Goal: Transaction & Acquisition: Purchase product/service

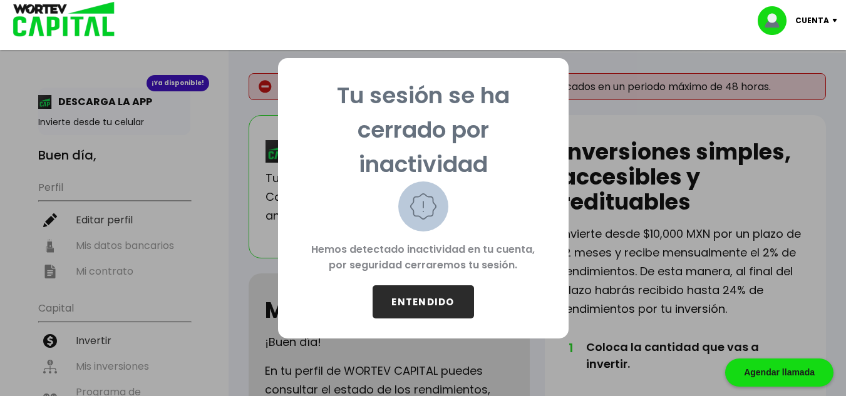
click at [414, 304] on button "ENTENDIDO" at bounding box center [422, 301] width 101 height 33
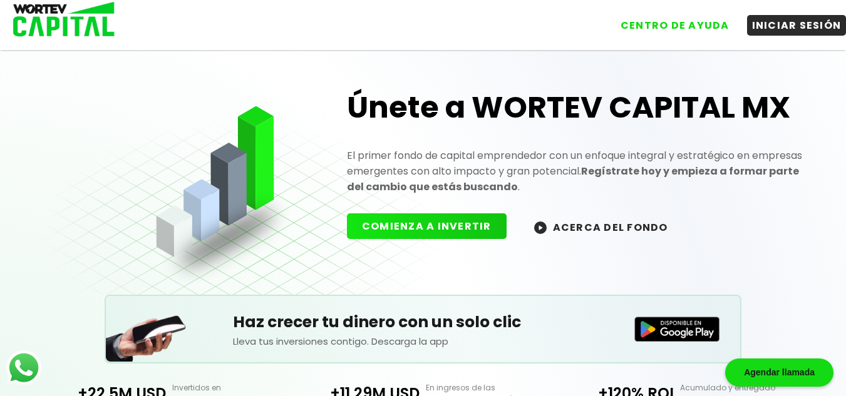
scroll to position [33, 0]
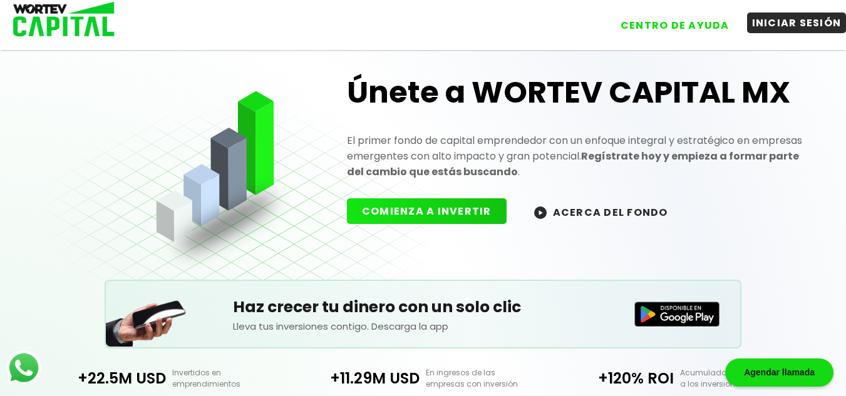
click at [769, 29] on button "INICIAR SESIÓN" at bounding box center [797, 23] width 100 height 21
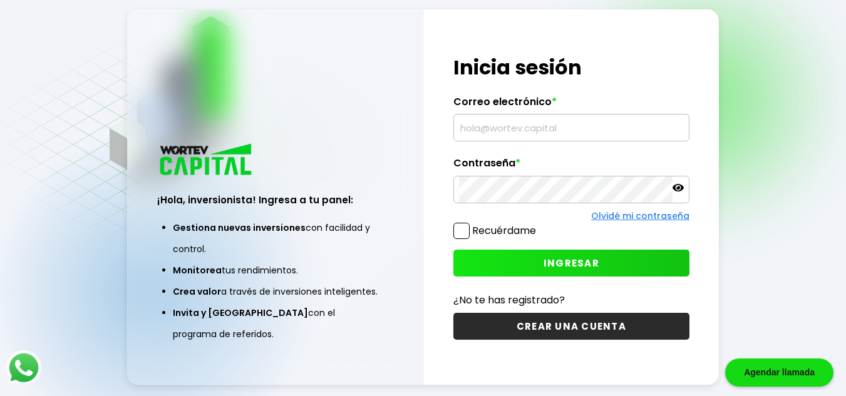
click at [561, 131] on input "text" at bounding box center [571, 128] width 225 height 26
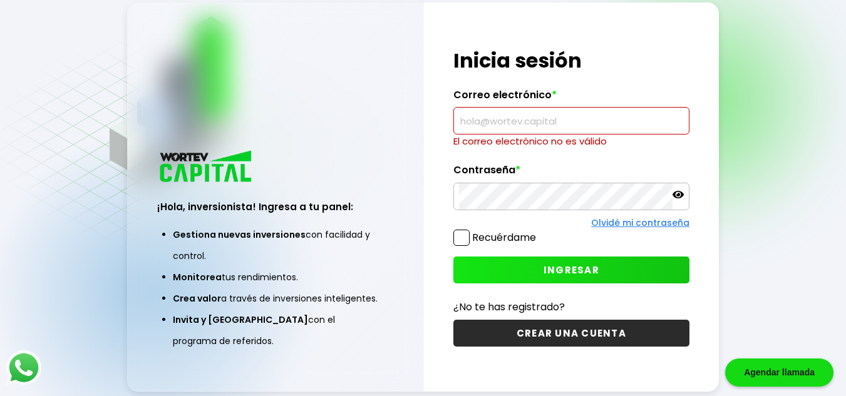
type input "sales.yoloenvio@gmail.com"
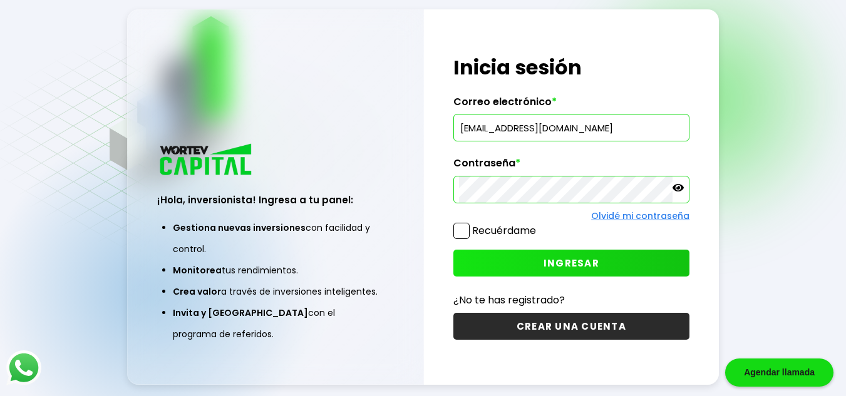
click at [488, 264] on button "INGRESAR" at bounding box center [571, 263] width 237 height 27
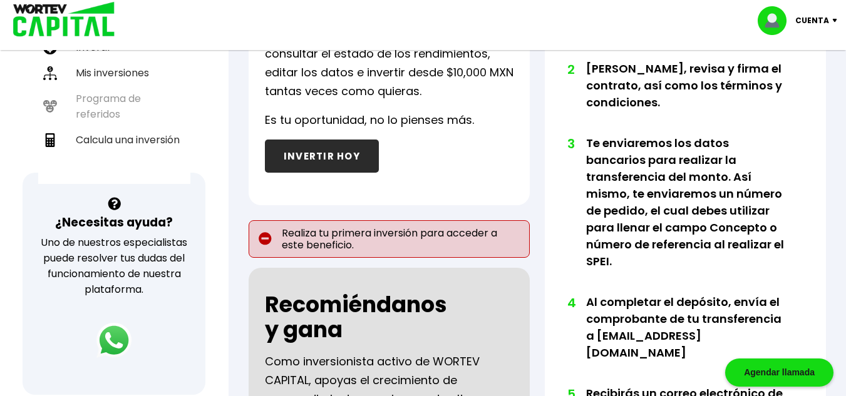
scroll to position [282, 0]
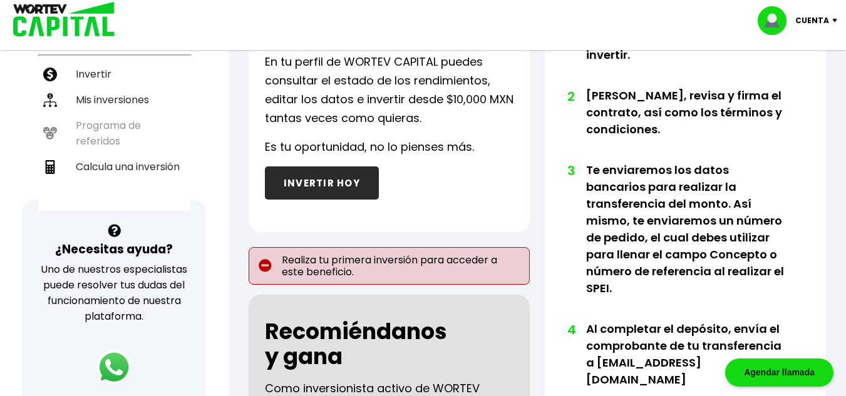
click at [338, 195] on button "INVERTIR HOY" at bounding box center [322, 182] width 114 height 33
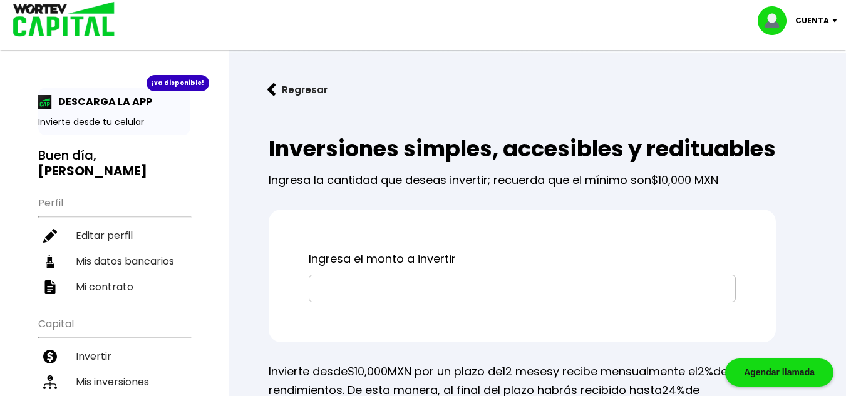
click at [340, 302] on input "text" at bounding box center [522, 288] width 416 height 26
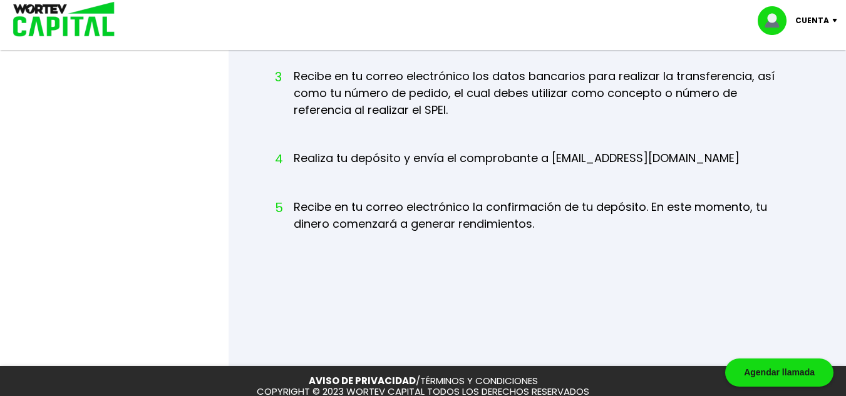
scroll to position [762, 0]
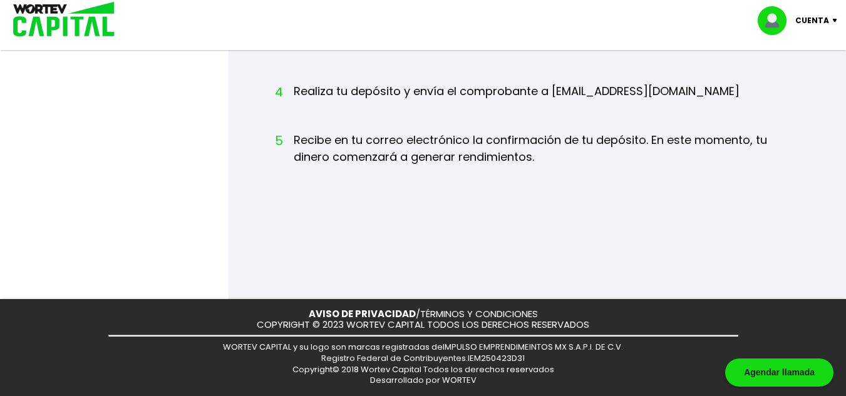
type input "$30,000"
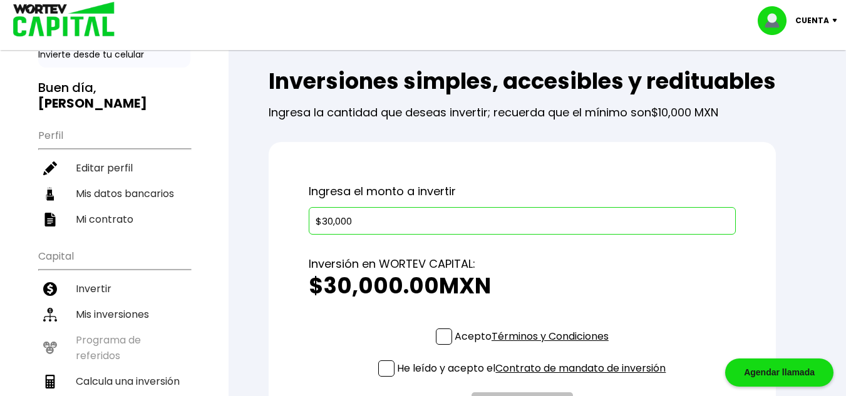
scroll to position [70, 0]
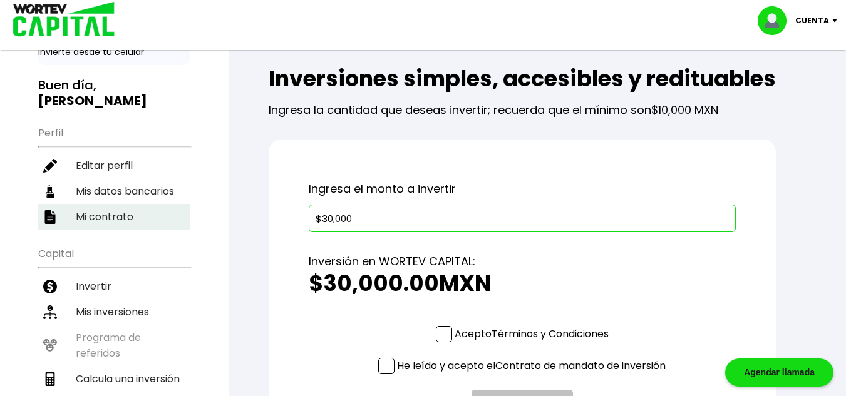
click at [76, 220] on li "Mi contrato" at bounding box center [114, 217] width 152 height 26
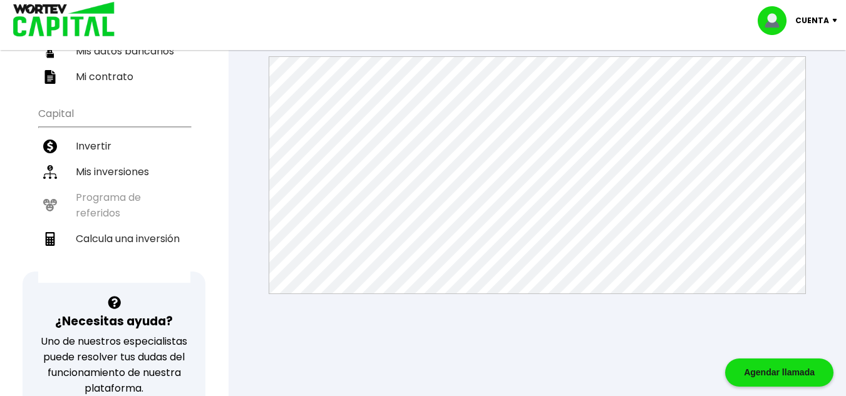
scroll to position [213, 0]
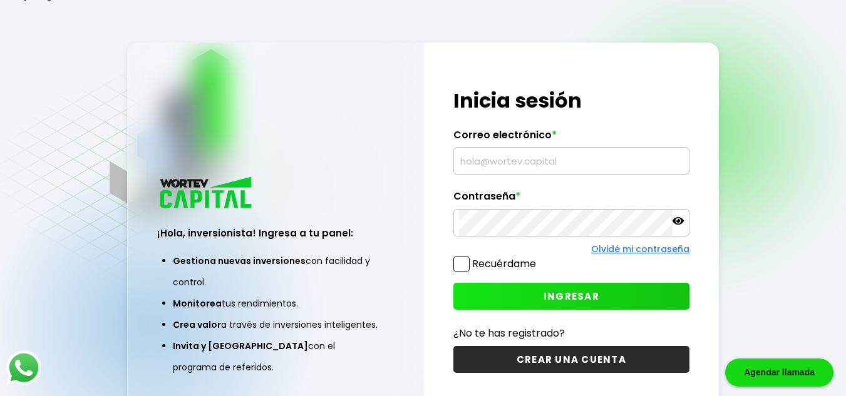
scroll to position [63, 0]
